Goal: Task Accomplishment & Management: Manage account settings

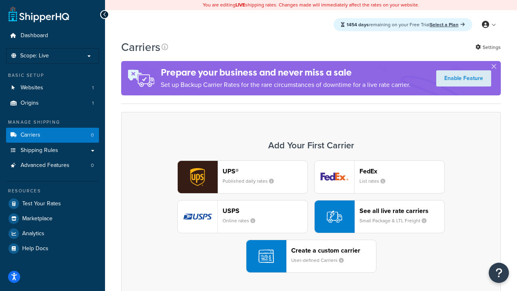
click at [311, 217] on div "UPS® Published daily rates FedEx List rates USPS Online rates See all live rate…" at bounding box center [311, 216] width 363 height 112
click at [402, 171] on header "FedEx" at bounding box center [402, 171] width 85 height 8
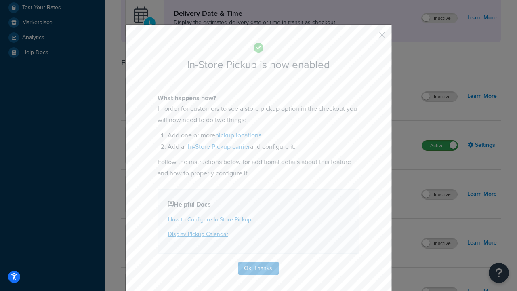
scroll to position [227, 0]
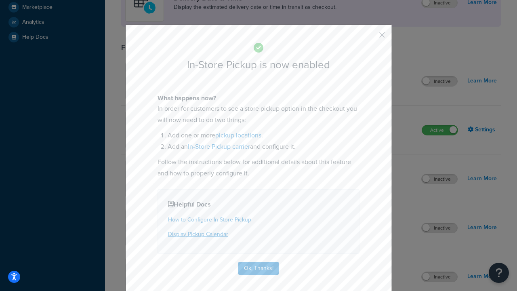
click at [370, 38] on button "button" at bounding box center [370, 38] width 2 height 2
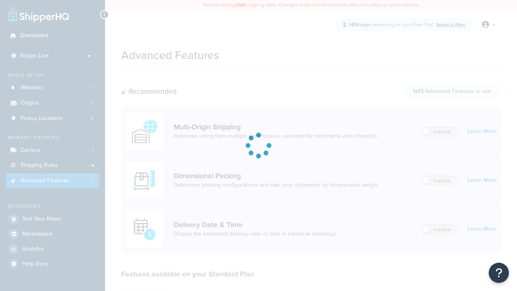
scroll to position [211, 0]
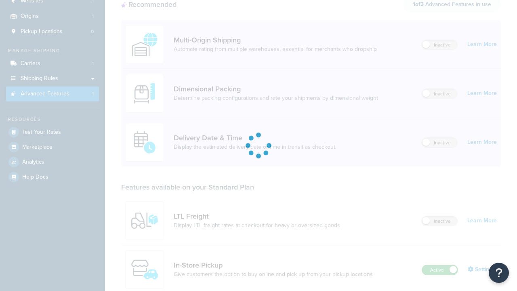
click at [440, 265] on label "Active" at bounding box center [440, 270] width 36 height 10
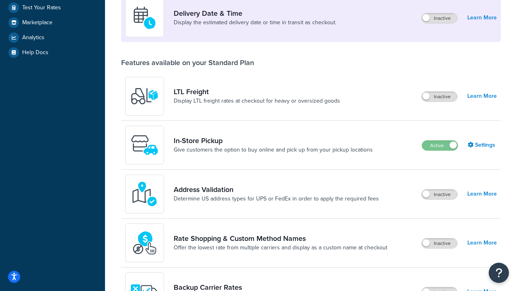
scroll to position [196, 0]
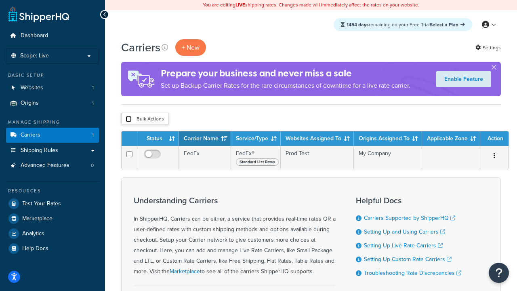
click at [128, 119] on input "checkbox" at bounding box center [129, 119] width 6 height 6
checkbox input "true"
click at [0, 0] on button "Delete" at bounding box center [0, 0] width 0 height 0
